Goal: Information Seeking & Learning: Check status

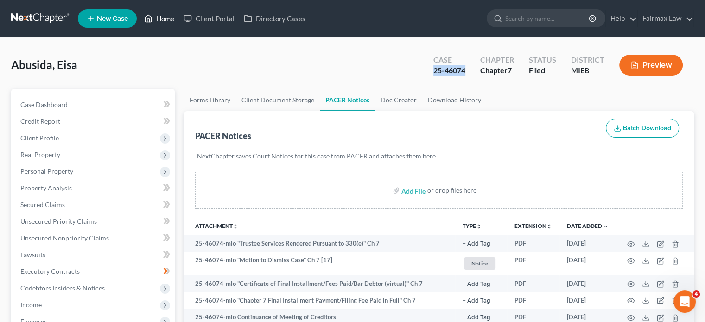
click at [179, 27] on link "Home" at bounding box center [159, 18] width 39 height 17
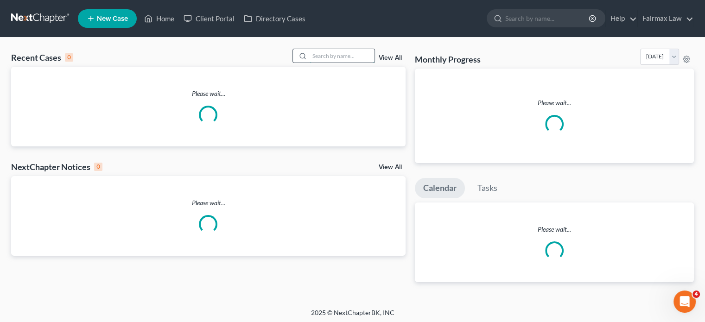
click at [310, 63] on input "search" at bounding box center [342, 55] width 65 height 13
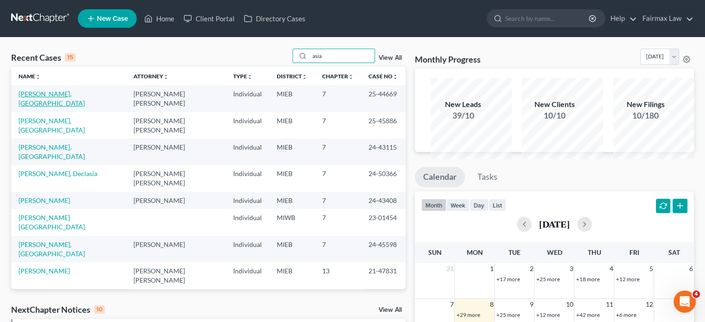
type input "asia"
click at [65, 107] on link "[PERSON_NAME], [GEOGRAPHIC_DATA]" at bounding box center [52, 98] width 66 height 17
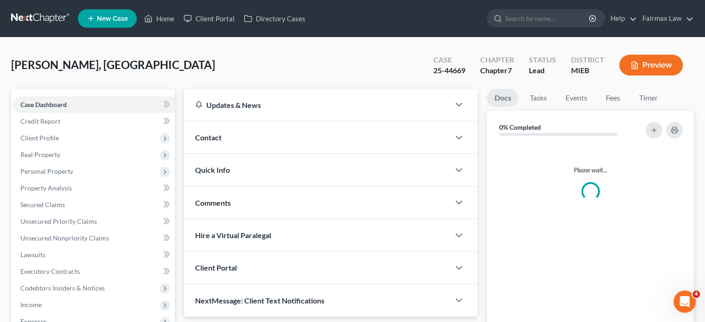
scroll to position [426, 0]
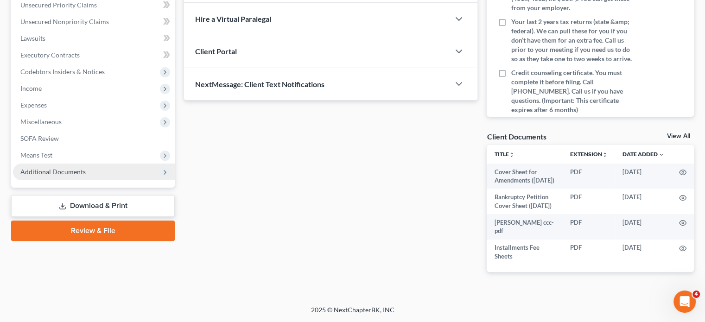
click at [134, 164] on span "Additional Documents" at bounding box center [94, 172] width 162 height 17
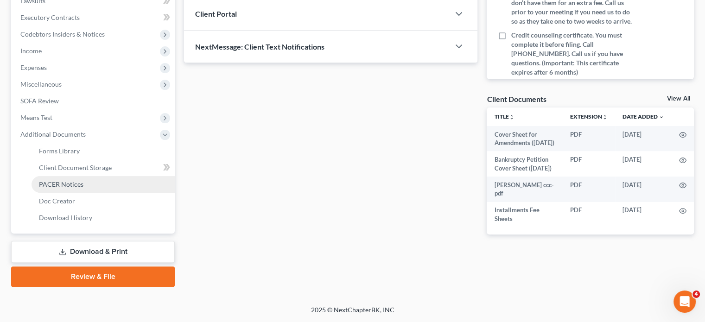
click at [83, 180] on span "PACER Notices" at bounding box center [61, 184] width 44 height 8
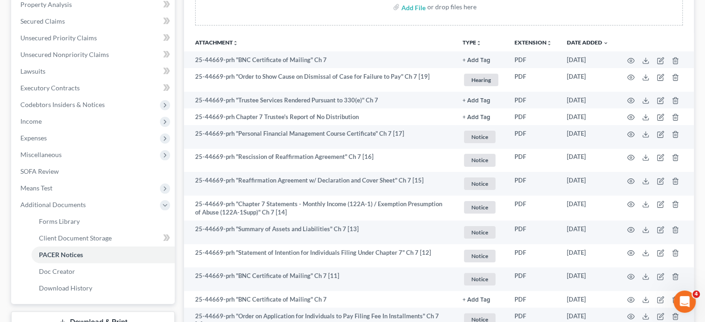
scroll to position [194, 0]
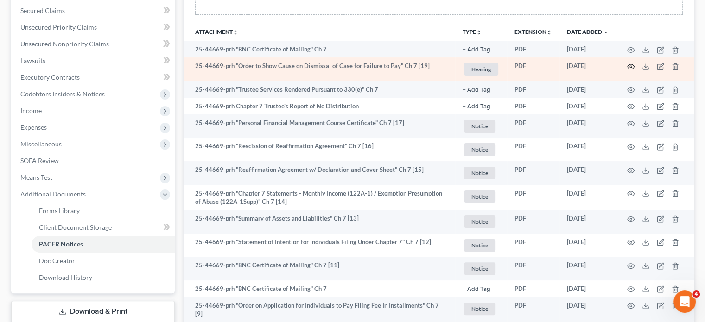
click at [627, 70] on icon "button" at bounding box center [630, 66] width 7 height 7
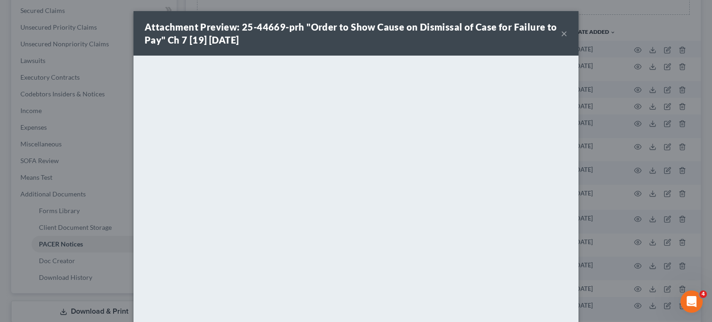
click at [436, 38] on strong "Attachment Preview: 25-44669-prh "Order to Show Cause on Dismissal of Case for …" at bounding box center [351, 33] width 413 height 24
click at [578, 43] on div "Attachment Preview: 25-44669-prh "Order to Show Cause on Dismissal of Case for …" at bounding box center [355, 33] width 445 height 44
click at [567, 39] on button "×" at bounding box center [564, 33] width 6 height 11
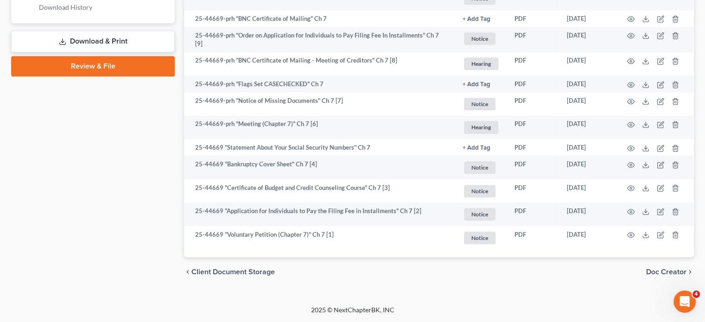
scroll to position [712, 0]
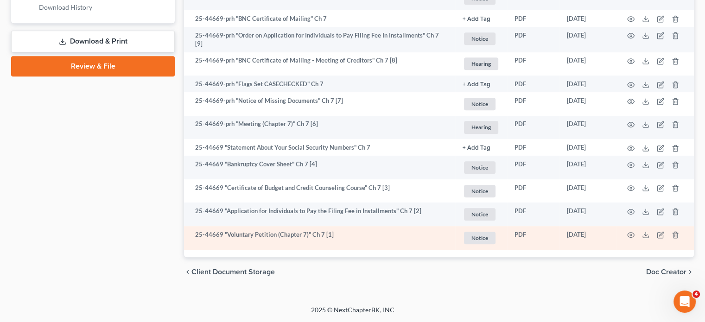
drag, startPoint x: 583, startPoint y: 218, endPoint x: 541, endPoint y: 217, distance: 41.7
click at [559, 226] on td "[DATE]" at bounding box center [587, 238] width 57 height 24
copy td "[DATE]"
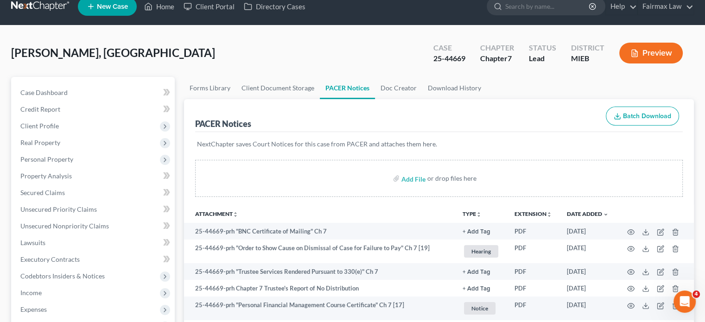
scroll to position [0, 0]
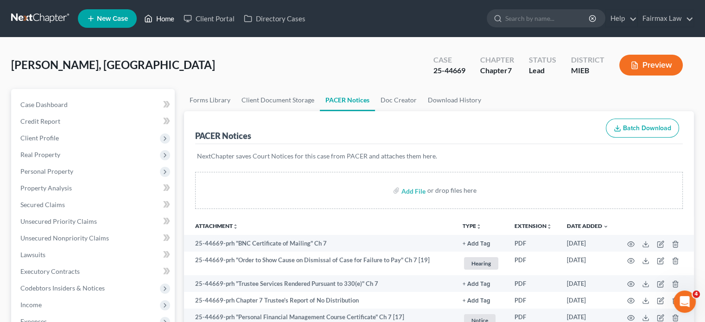
click at [179, 25] on link "Home" at bounding box center [159, 18] width 39 height 17
